Goal: Find contact information: Find contact information

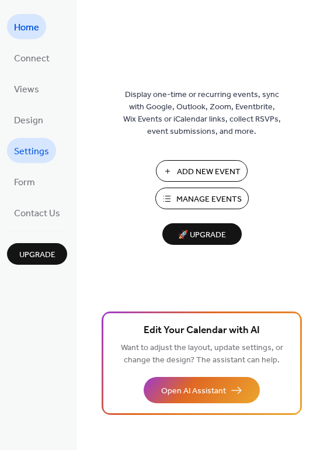
click at [46, 147] on span "Settings" at bounding box center [31, 152] width 35 height 18
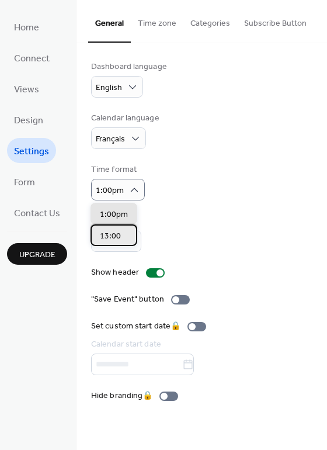
click at [123, 236] on div "13:00" at bounding box center [114, 235] width 47 height 22
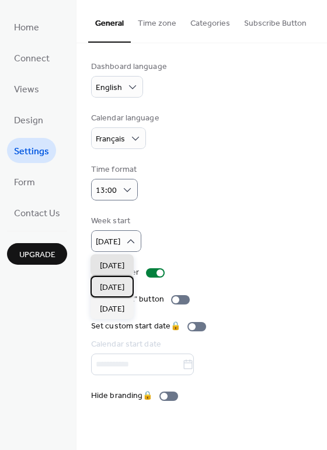
click at [130, 280] on div "[DATE]" at bounding box center [112, 287] width 43 height 22
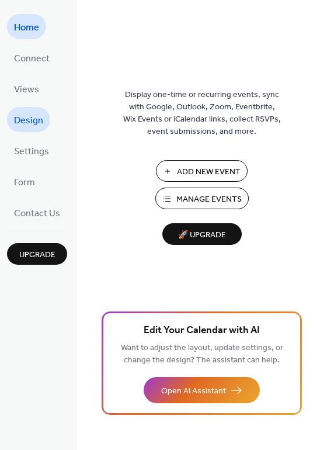
click at [29, 120] on span "Design" at bounding box center [28, 121] width 29 height 18
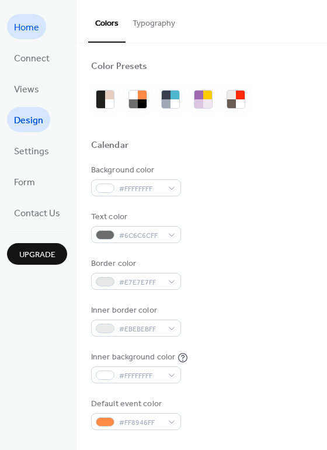
click at [27, 35] on span "Home" at bounding box center [26, 28] width 25 height 18
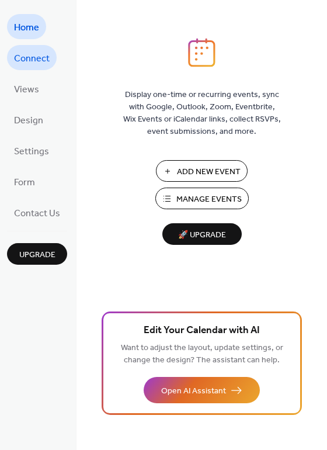
click at [29, 56] on span "Connect" at bounding box center [32, 59] width 36 height 18
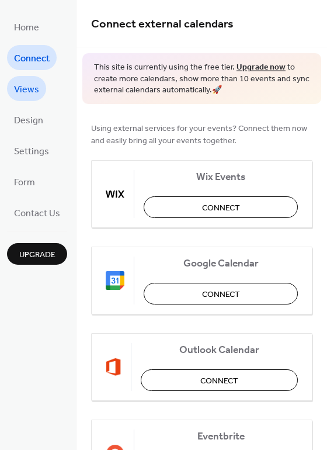
click at [33, 90] on span "Views" at bounding box center [26, 90] width 25 height 18
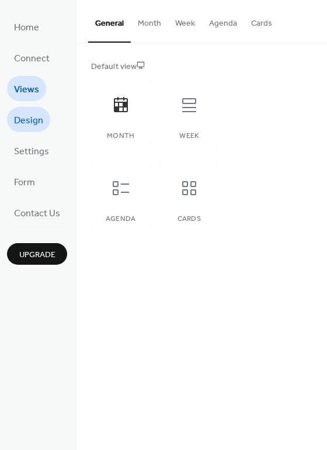
click at [33, 122] on span "Design" at bounding box center [28, 121] width 29 height 18
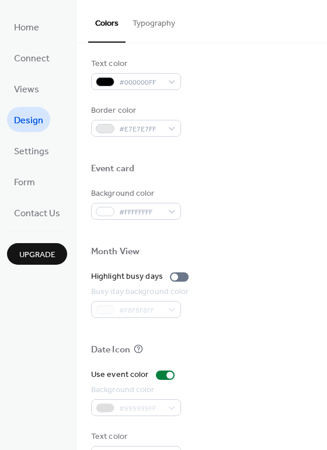
scroll to position [468, 0]
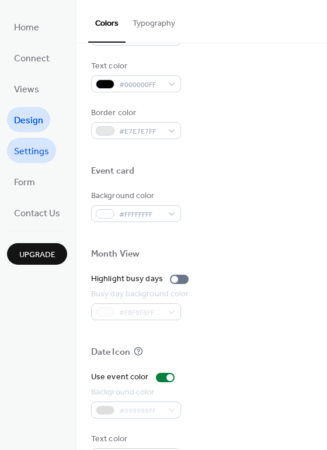
click at [20, 148] on span "Settings" at bounding box center [31, 152] width 35 height 18
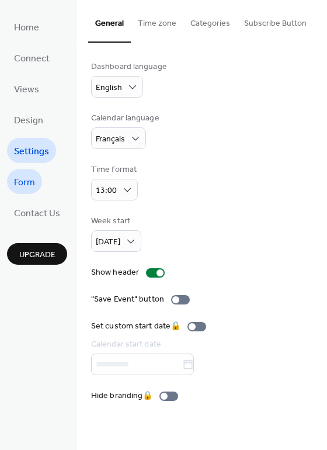
click at [36, 185] on link "Form" at bounding box center [24, 181] width 35 height 25
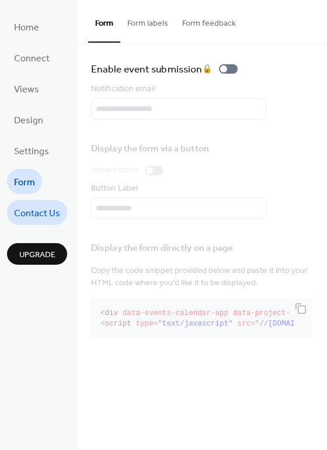
click at [37, 207] on span "Contact Us" at bounding box center [37, 214] width 46 height 18
